Goal: Task Accomplishment & Management: Manage account settings

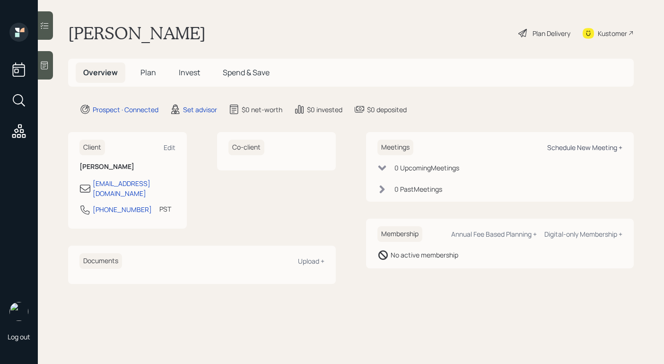
click at [571, 148] on div "Schedule New Meeting +" at bounding box center [584, 147] width 75 height 9
select select "round-[PERSON_NAME]"
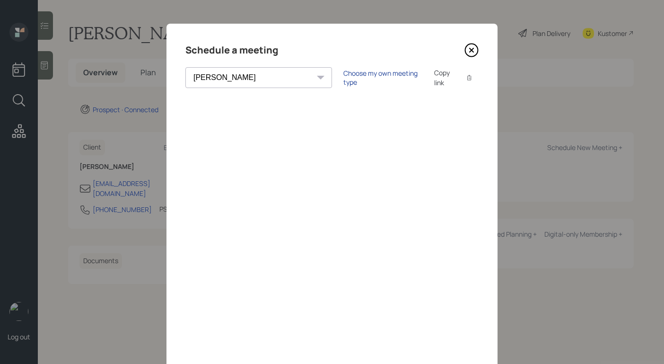
click at [343, 73] on div "Choose my own meeting type" at bounding box center [382, 78] width 79 height 18
click at [472, 44] on icon at bounding box center [471, 50] width 13 height 13
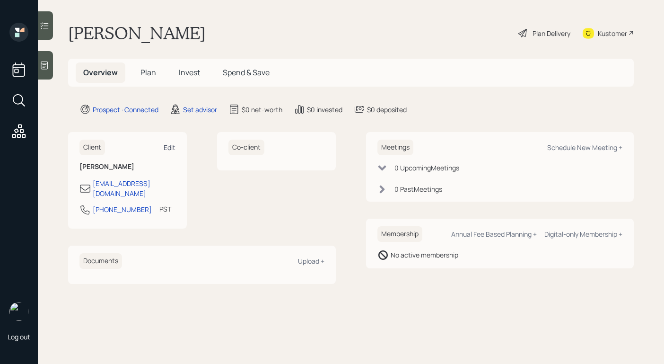
click at [170, 148] on div "Edit" at bounding box center [170, 147] width 12 height 9
select select "America/Los_Angeles"
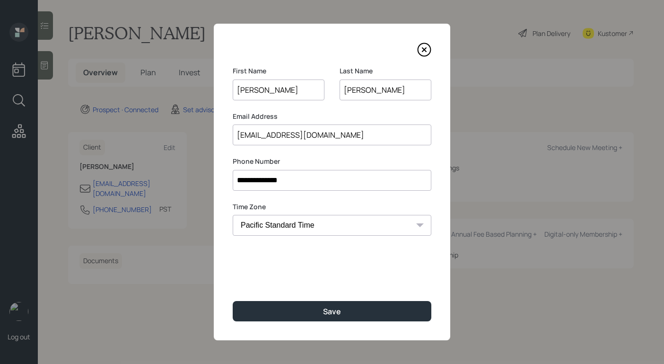
drag, startPoint x: 320, startPoint y: 133, endPoint x: 186, endPoint y: 129, distance: 134.4
click at [186, 129] on div "**********" at bounding box center [332, 182] width 664 height 364
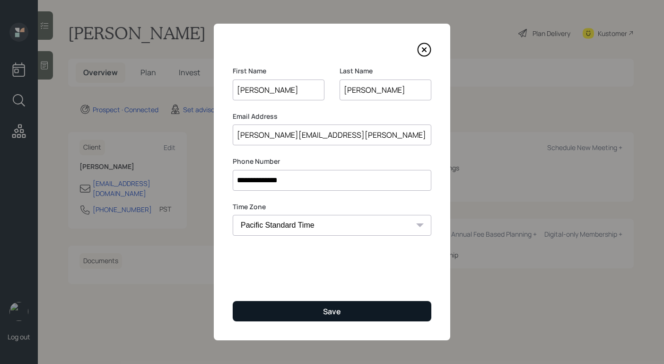
type input "[PERSON_NAME][EMAIL_ADDRESS][PERSON_NAME][DOMAIN_NAME]"
click at [295, 308] on button "Save" at bounding box center [332, 311] width 199 height 20
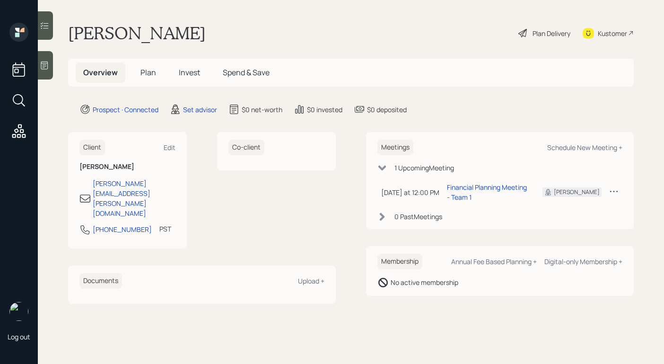
click at [47, 68] on icon at bounding box center [44, 65] width 9 height 9
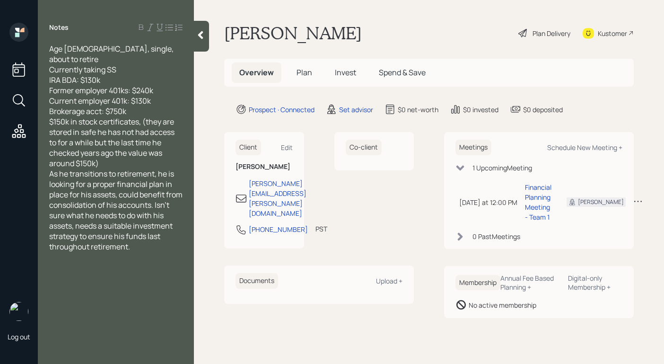
click at [143, 154] on div "$150k in stock certificates, (they are stored in safe he has not had access to …" at bounding box center [115, 142] width 133 height 52
click at [207, 32] on div at bounding box center [201, 36] width 15 height 31
